Goal: Check status

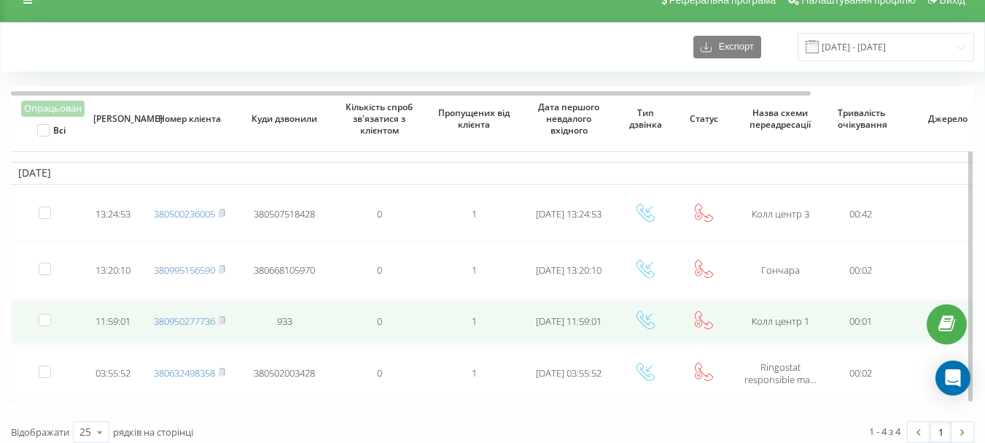
scroll to position [33, 0]
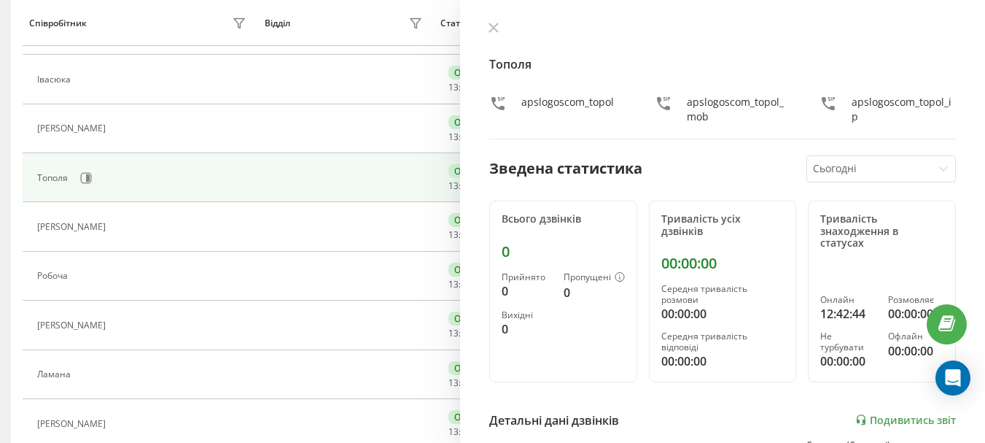
scroll to position [362, 0]
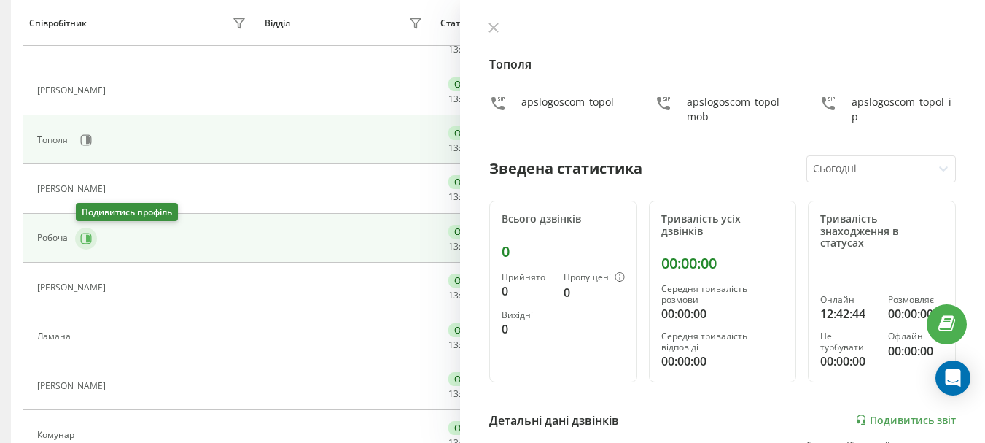
click at [87, 233] on icon at bounding box center [86, 238] width 11 height 11
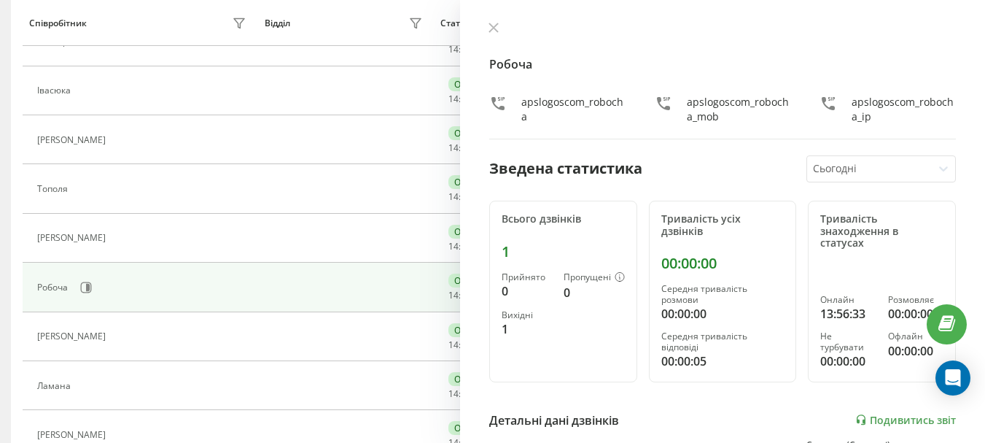
scroll to position [165, 0]
